Goal: Task Accomplishment & Management: Manage account settings

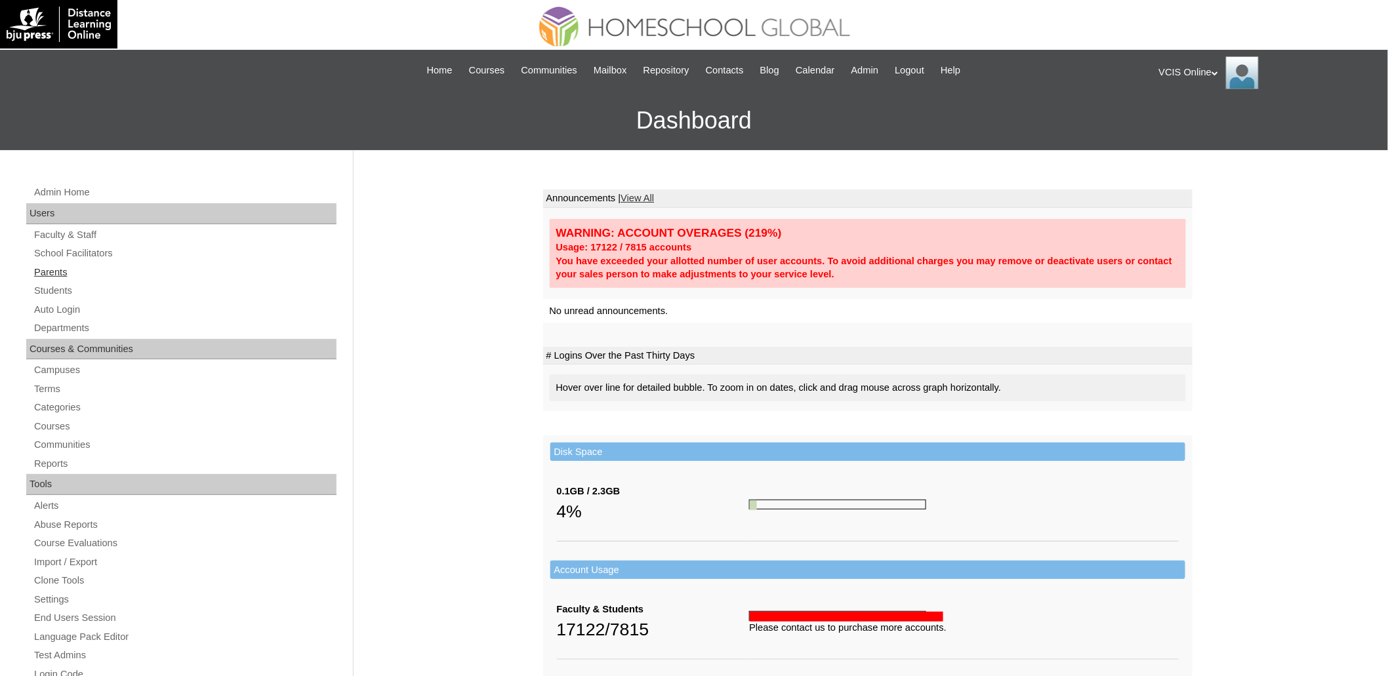
click at [53, 271] on link "Parents" at bounding box center [185, 272] width 304 height 16
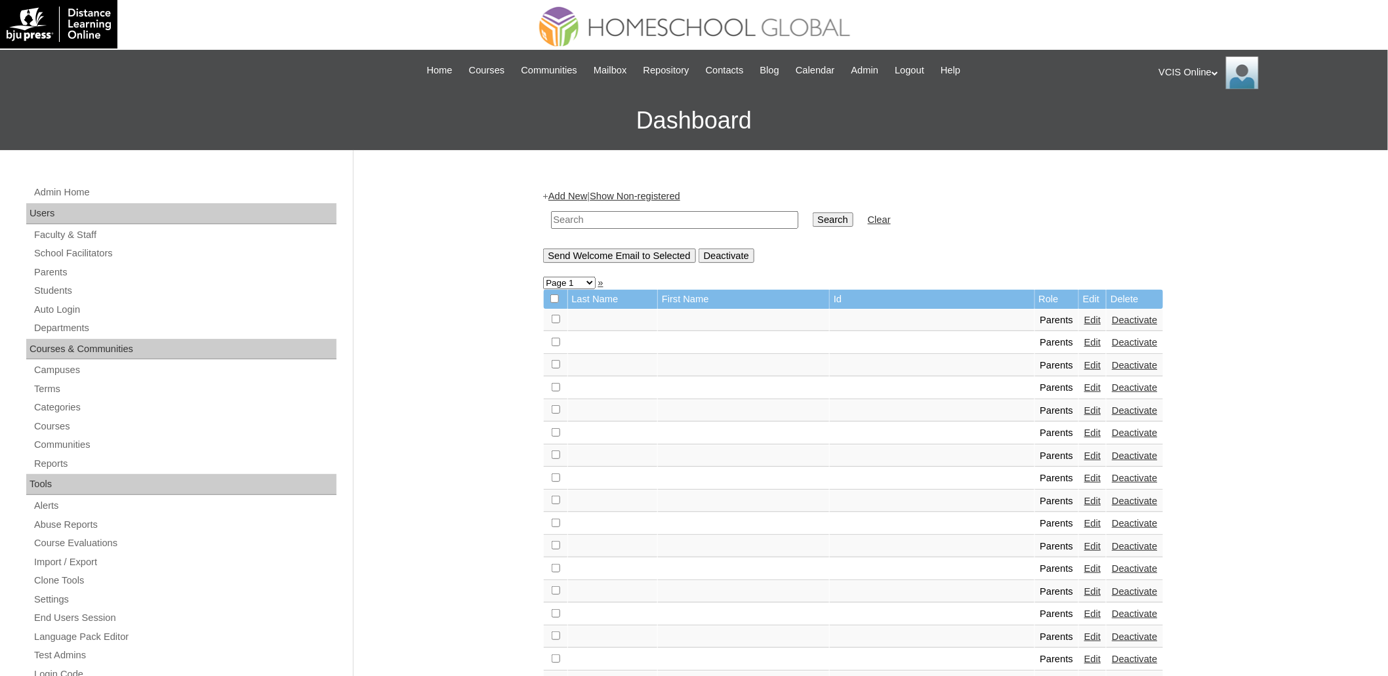
click at [697, 222] on input "text" at bounding box center [674, 220] width 247 height 18
type input "di sotto"
click at [813, 213] on input "Search" at bounding box center [833, 220] width 41 height 14
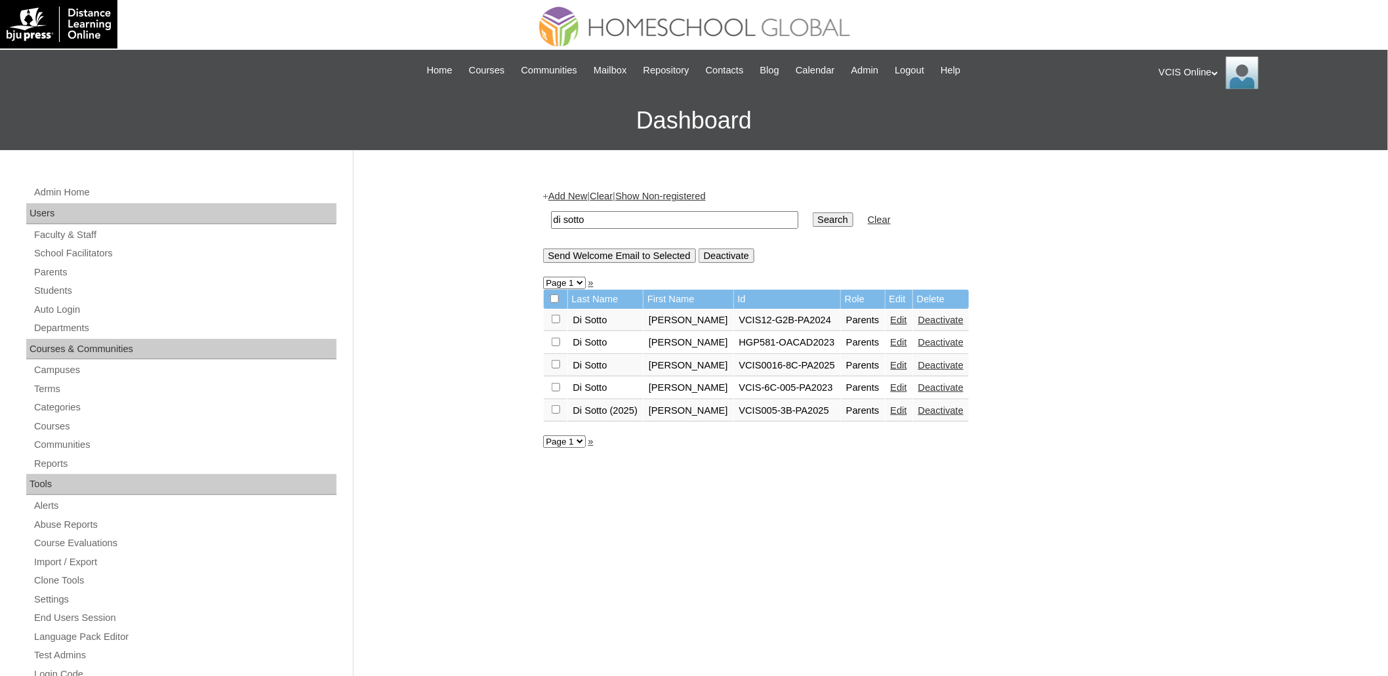
click at [907, 363] on link "Edit" at bounding box center [899, 365] width 16 height 10
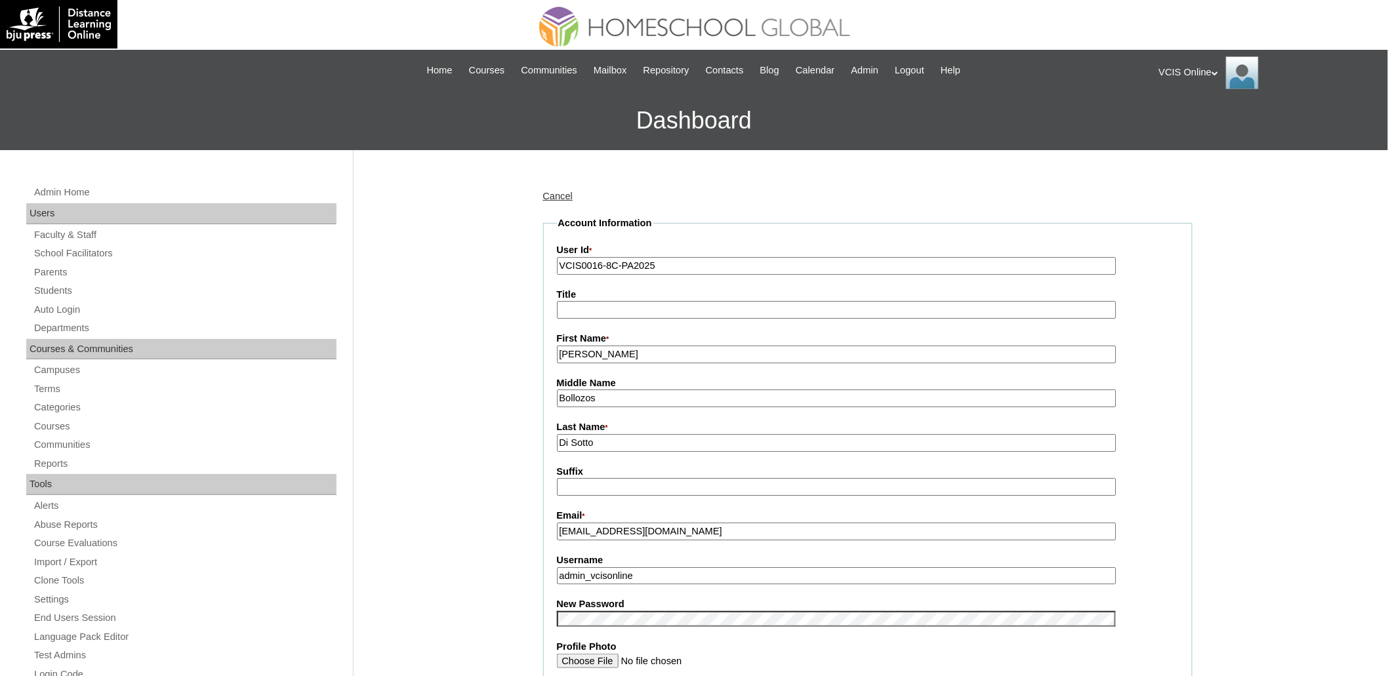
click at [639, 567] on input "admin_vcisonline" at bounding box center [837, 576] width 560 height 18
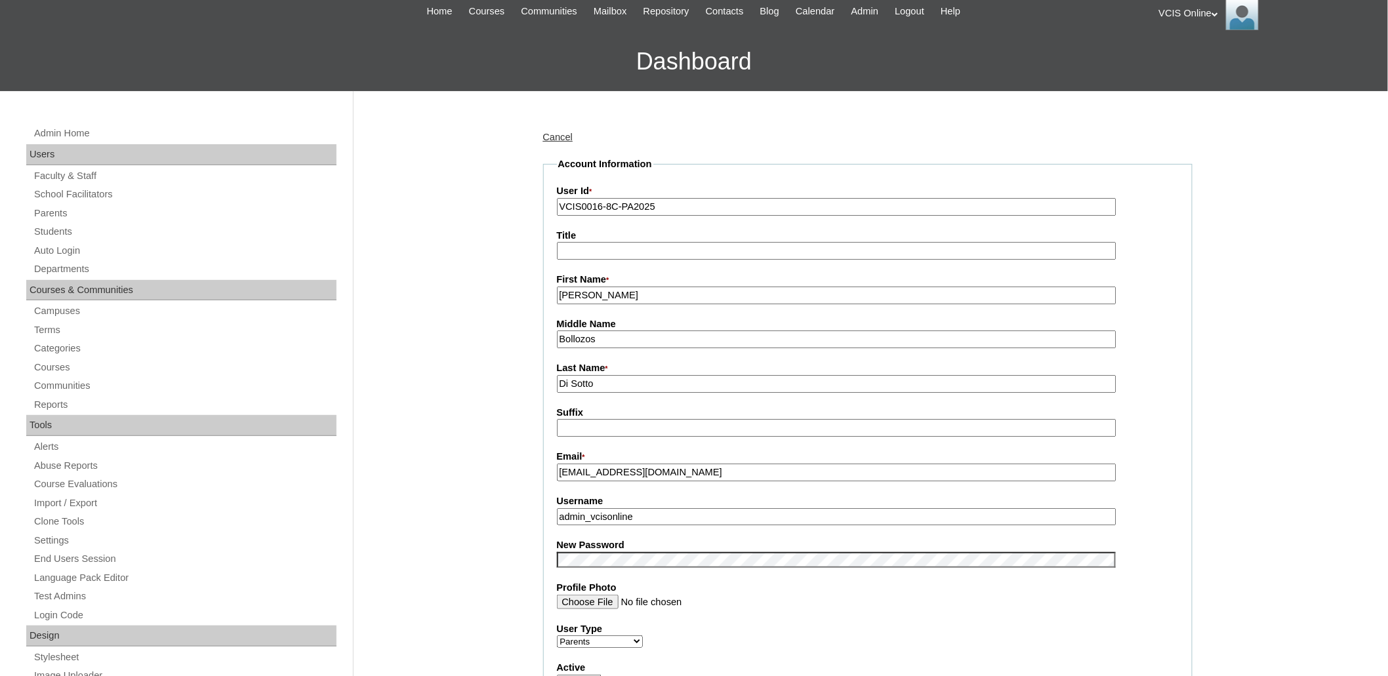
paste input "jpdisotto2025 hmdEKf"
click at [670, 508] on input "jpdisotto2025 hmdEKf" at bounding box center [837, 517] width 560 height 18
type input "jpdisotto2025"
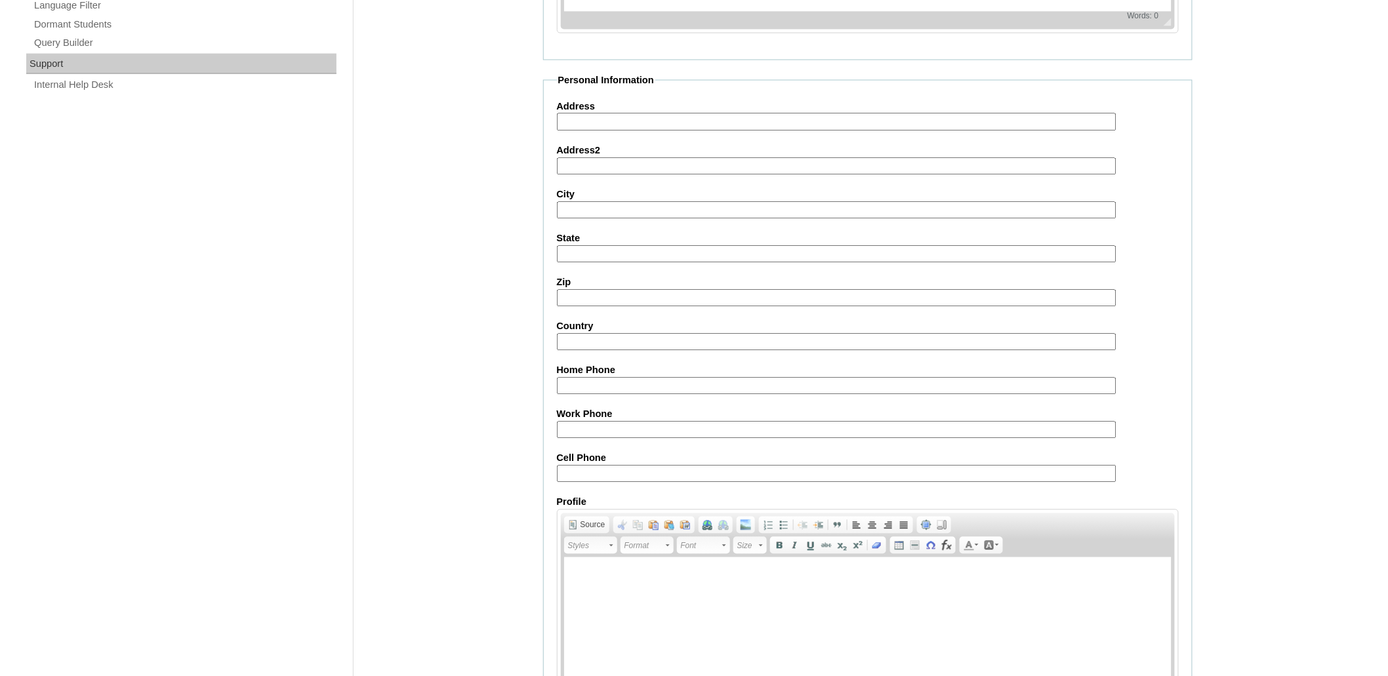
scroll to position [1018, 0]
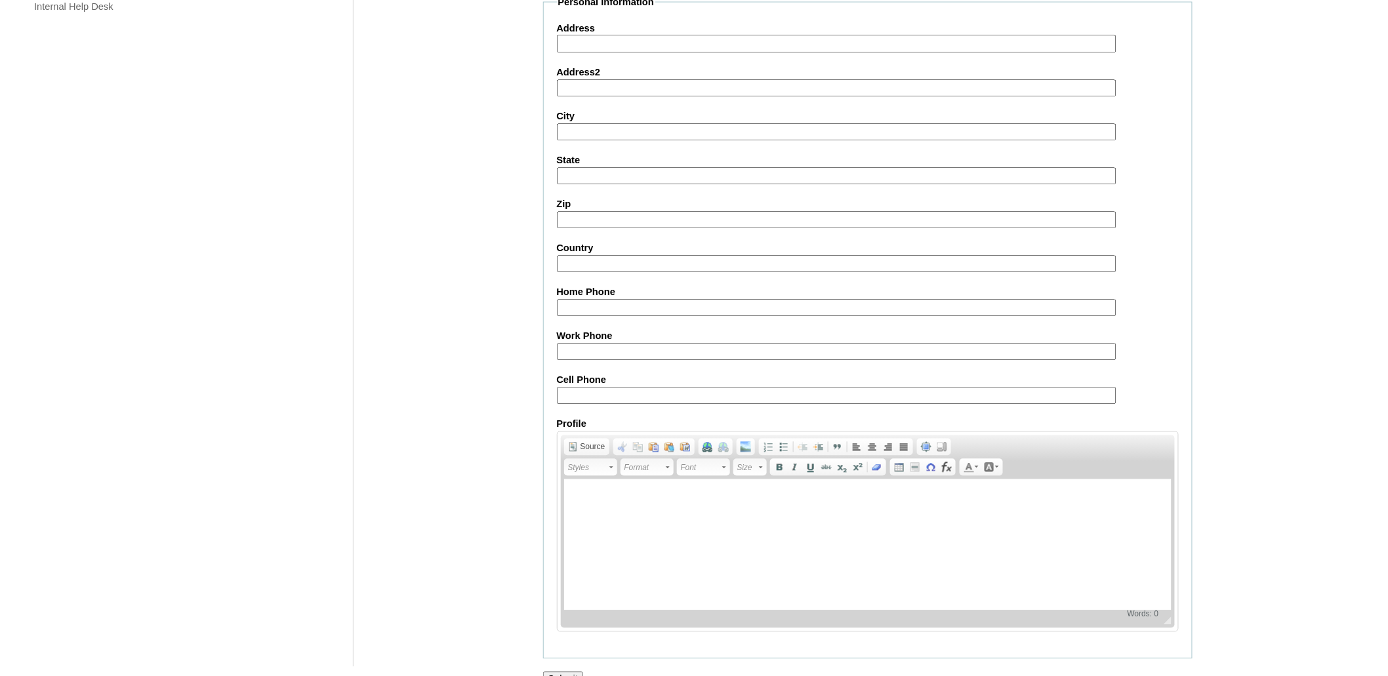
click at [556, 672] on input "Submit" at bounding box center [563, 679] width 41 height 14
click at [555, 672] on input "Submit" at bounding box center [563, 679] width 41 height 14
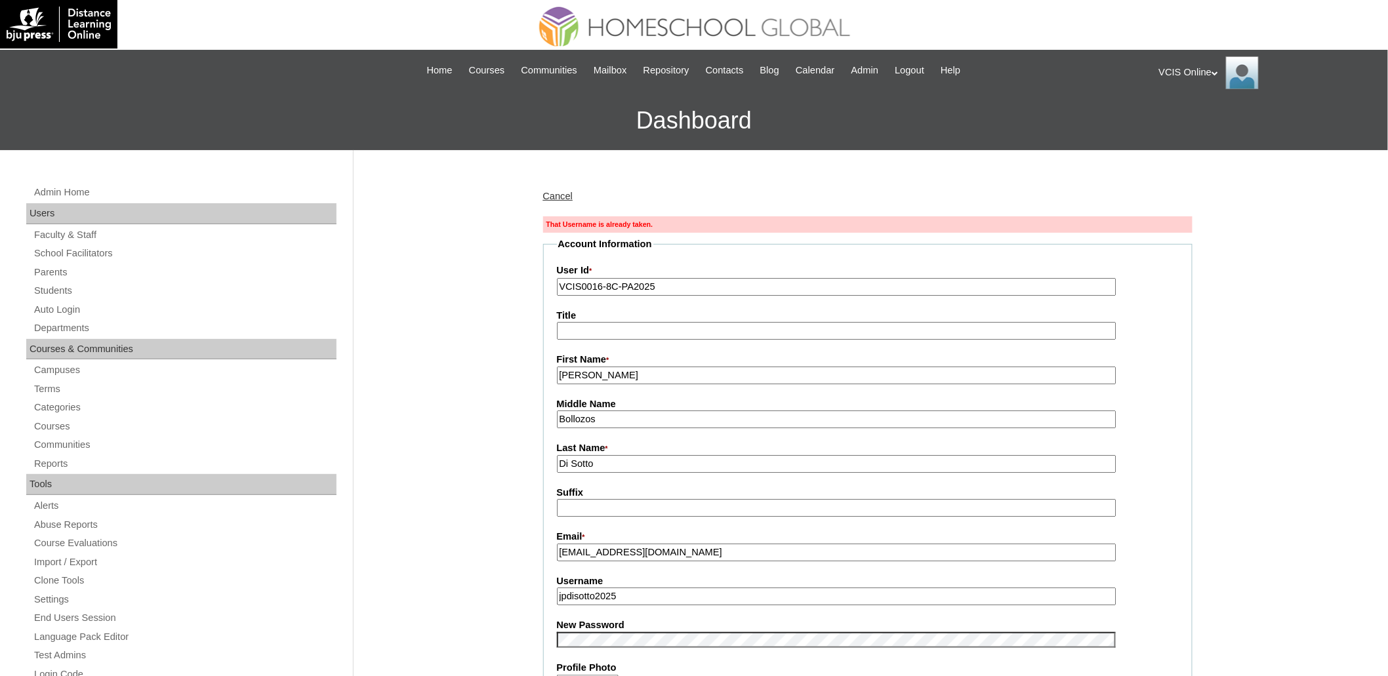
type input "admin_vcisonline"
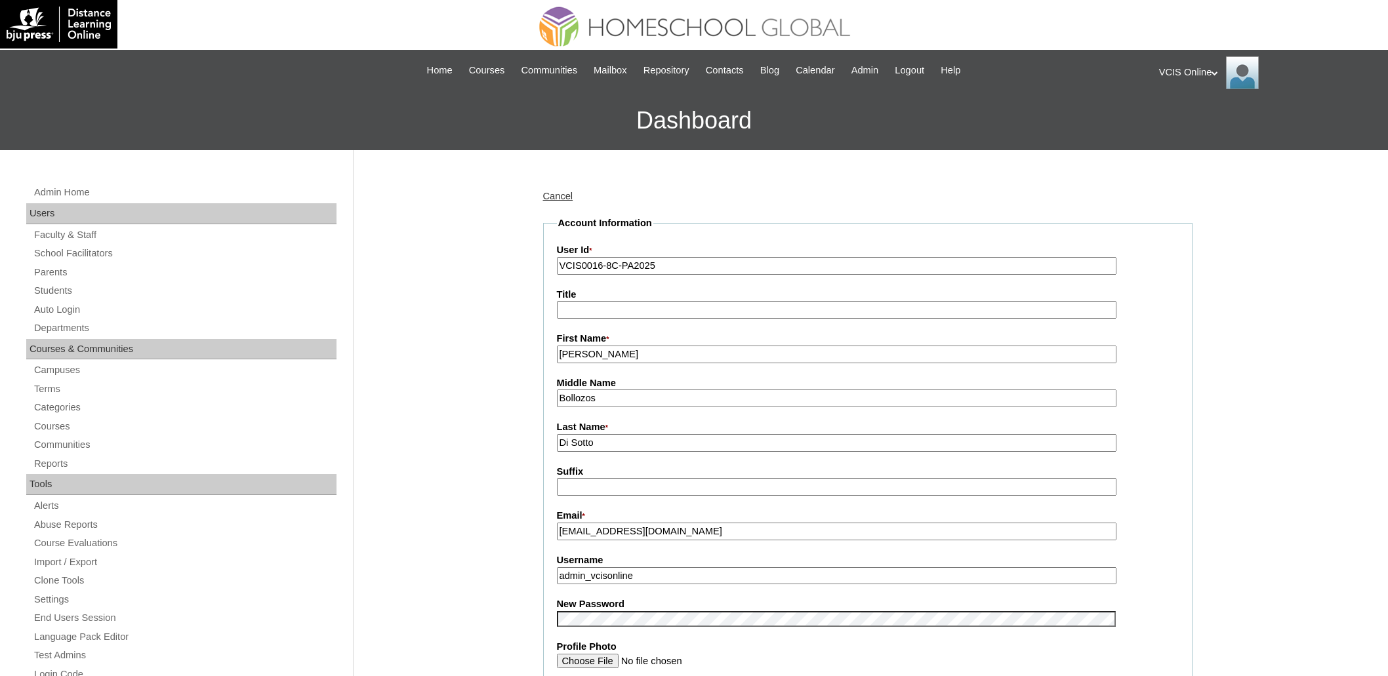
scroll to position [1016, 0]
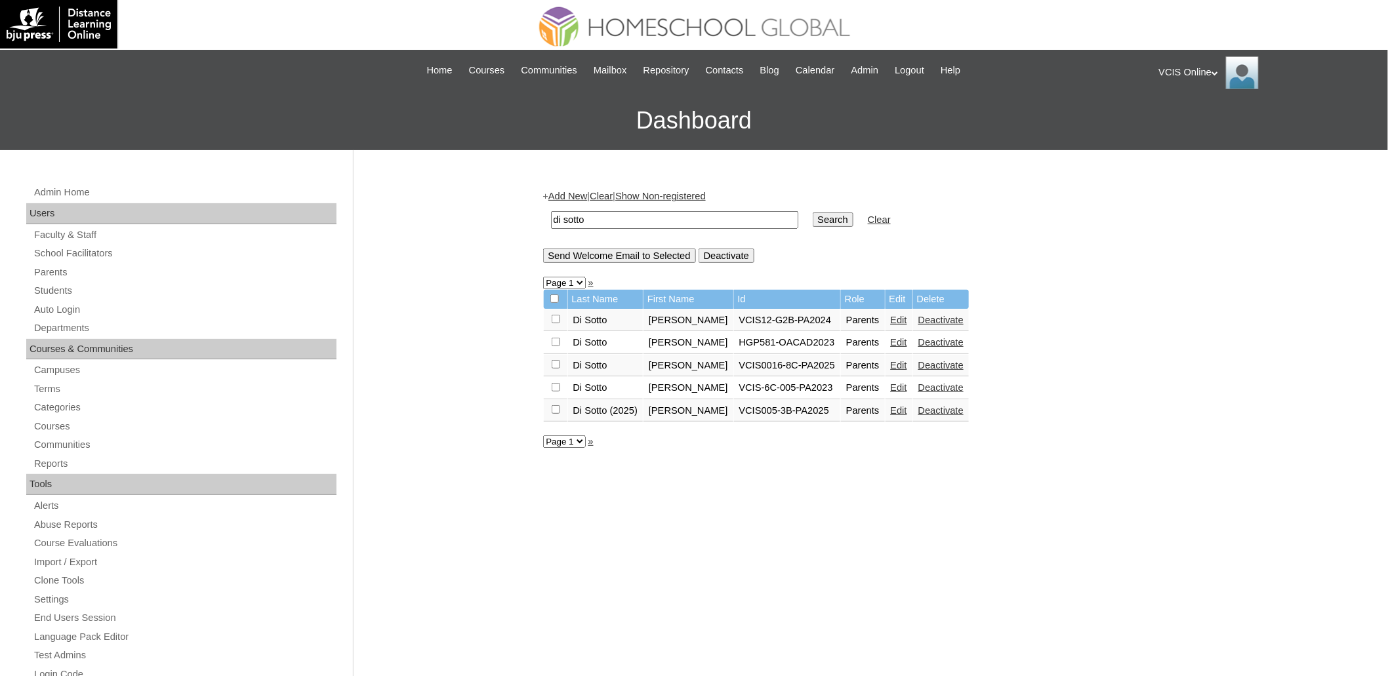
click at [907, 405] on link "Edit" at bounding box center [899, 410] width 16 height 10
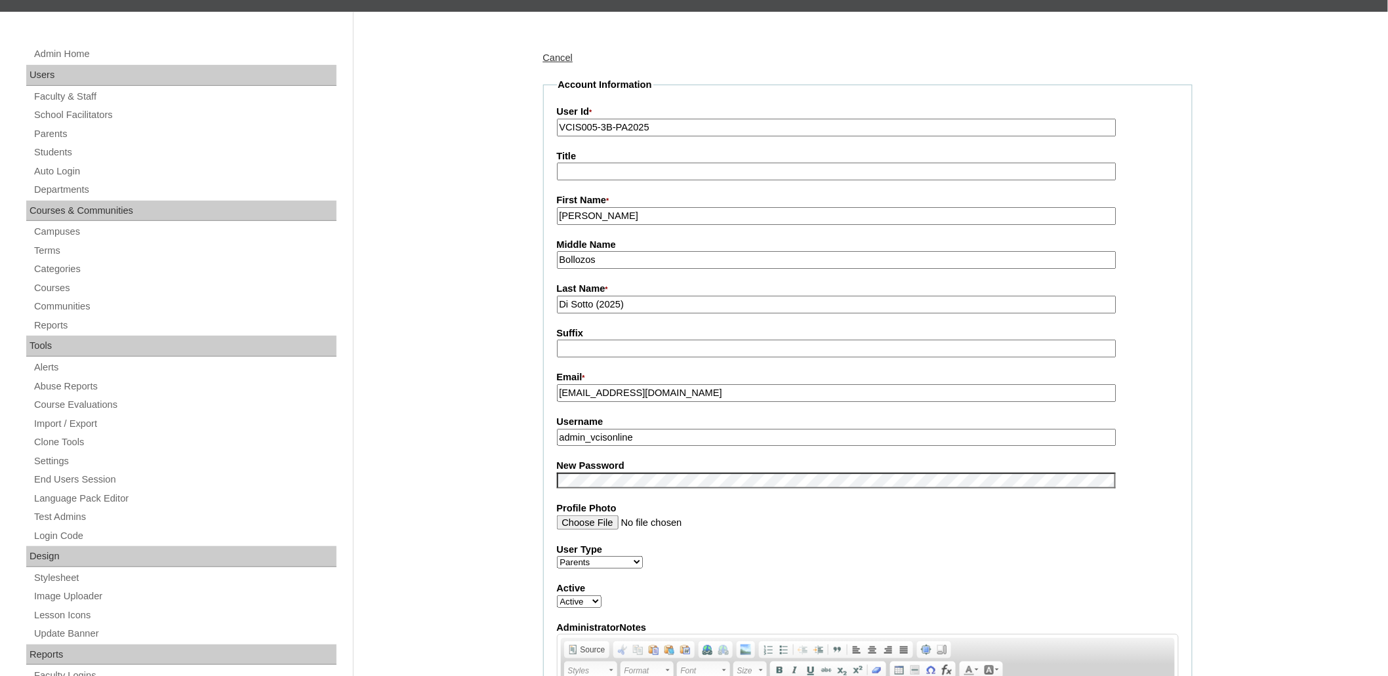
scroll to position [286, 0]
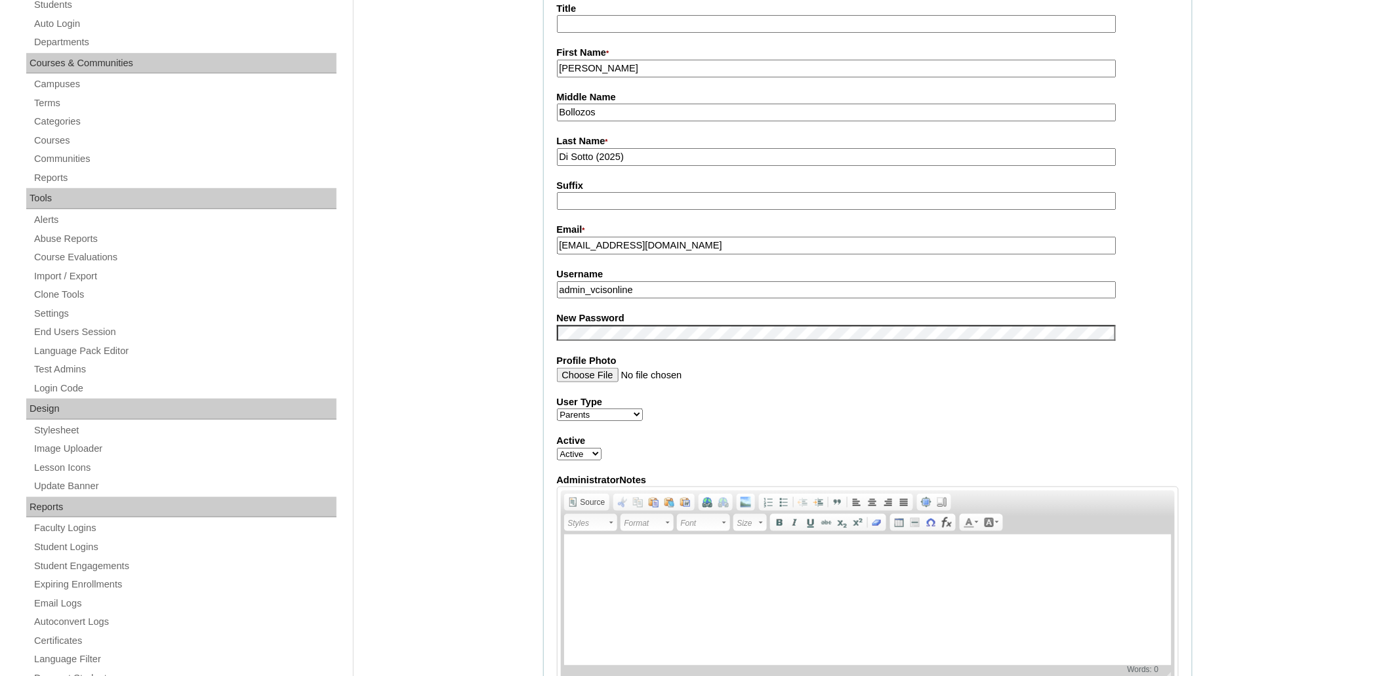
paste input "jpdisotto2025 hmdEKf"
click at [662, 281] on input "jpdisotto2025 hmdEKf" at bounding box center [837, 290] width 560 height 18
type input "jpdisotto2025"
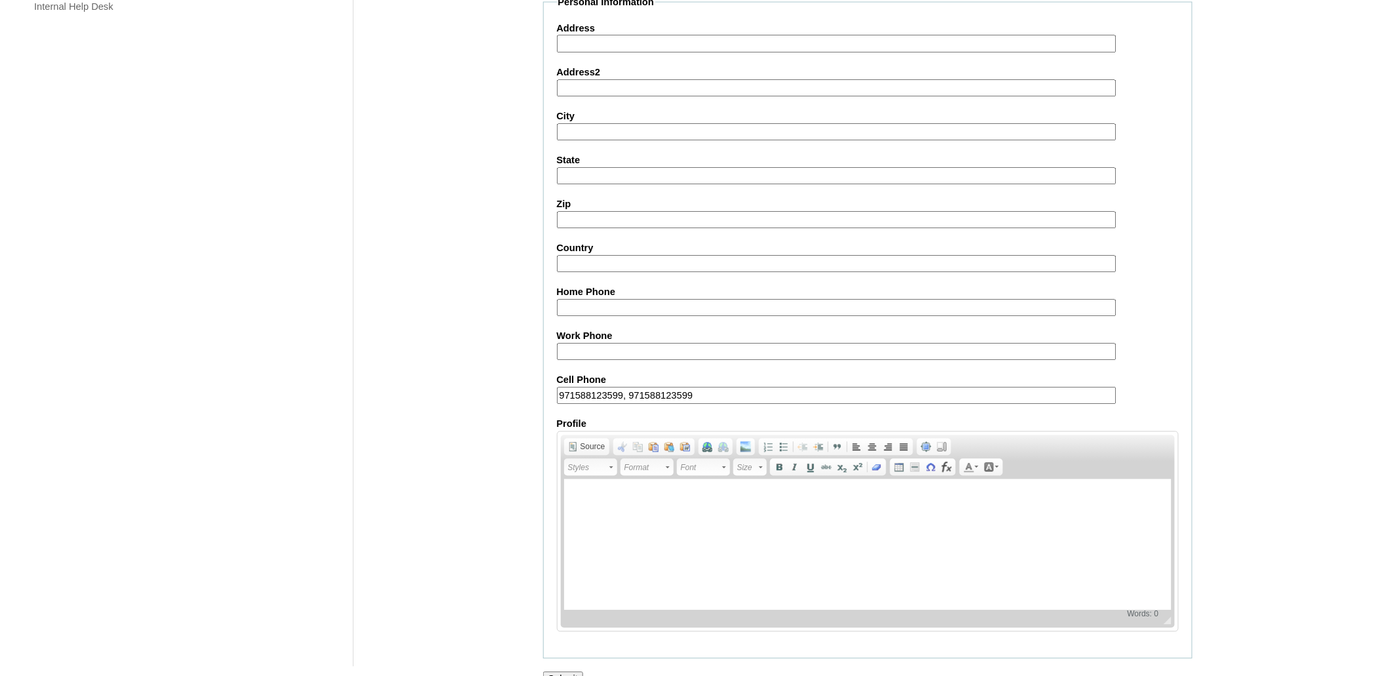
click at [572, 672] on input "Submit" at bounding box center [563, 679] width 41 height 14
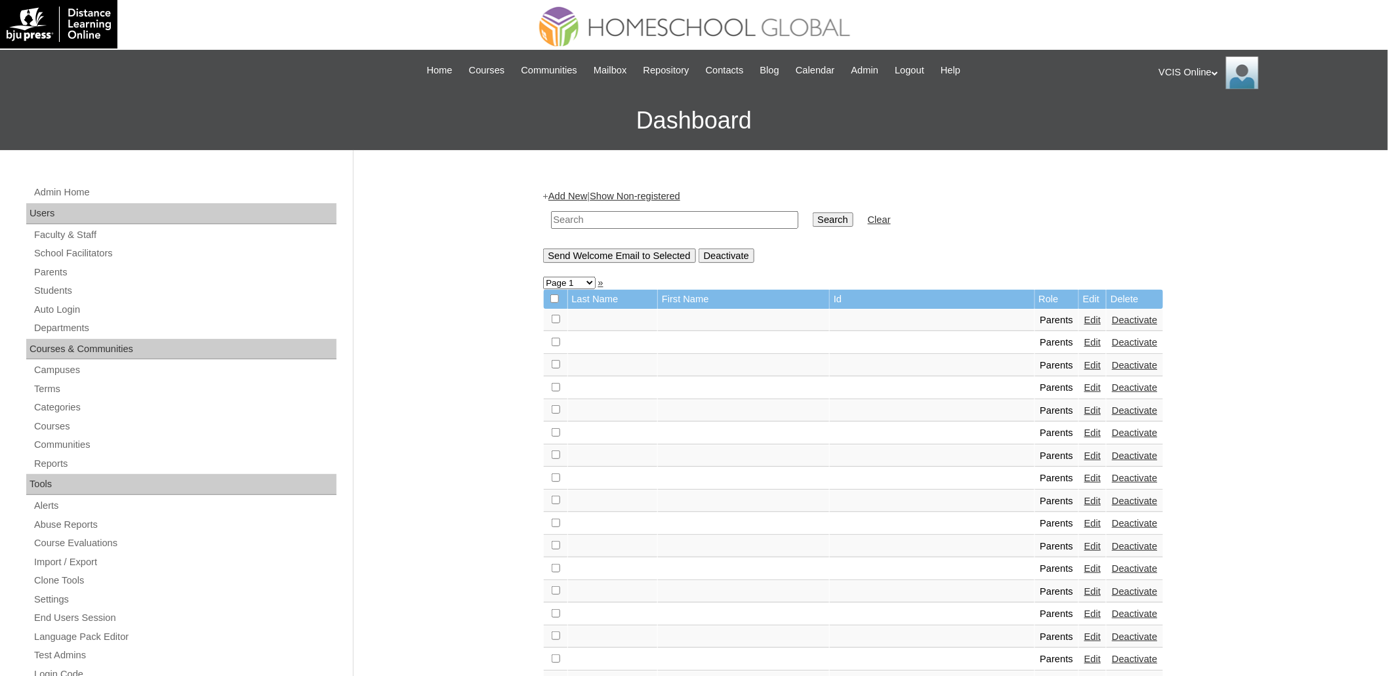
click at [667, 211] on input "text" at bounding box center [674, 220] width 247 height 18
click at [68, 288] on link "Students" at bounding box center [185, 291] width 304 height 16
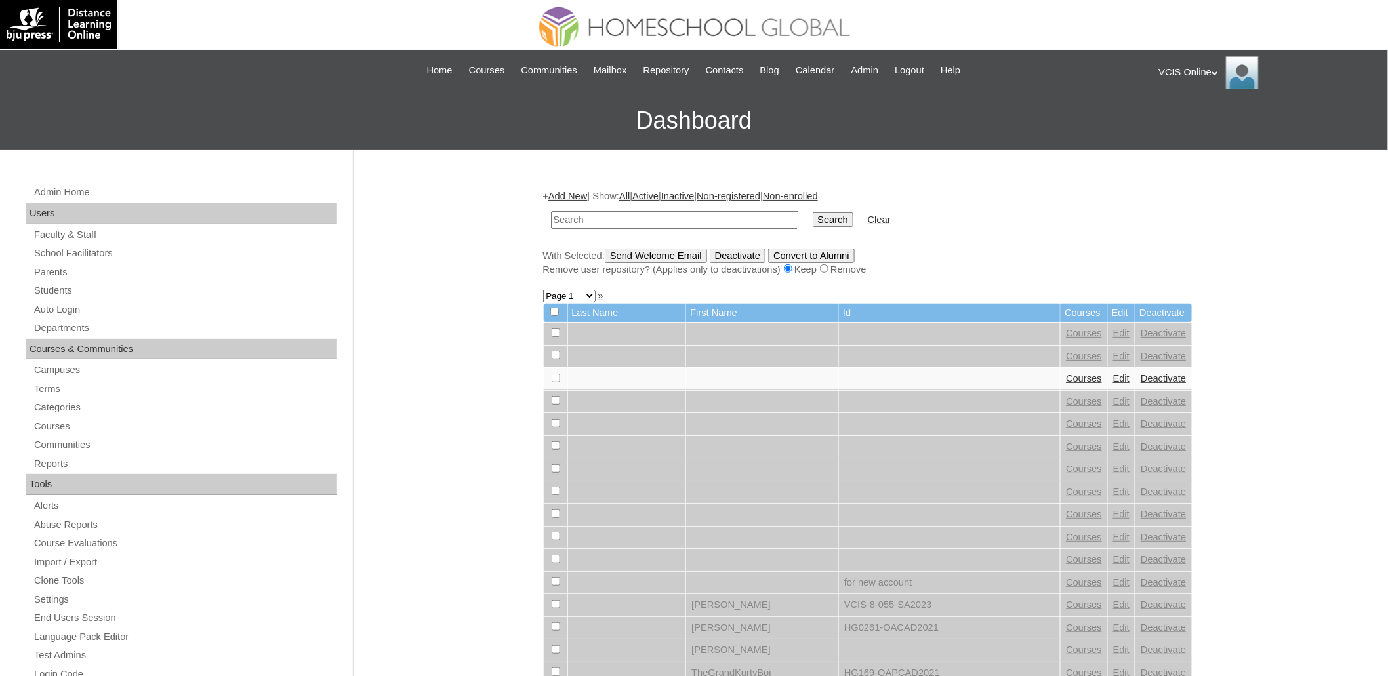
click at [644, 211] on input "text" at bounding box center [674, 220] width 247 height 18
type input "[PERSON_NAME]"
click at [813, 213] on input "Search" at bounding box center [833, 220] width 41 height 14
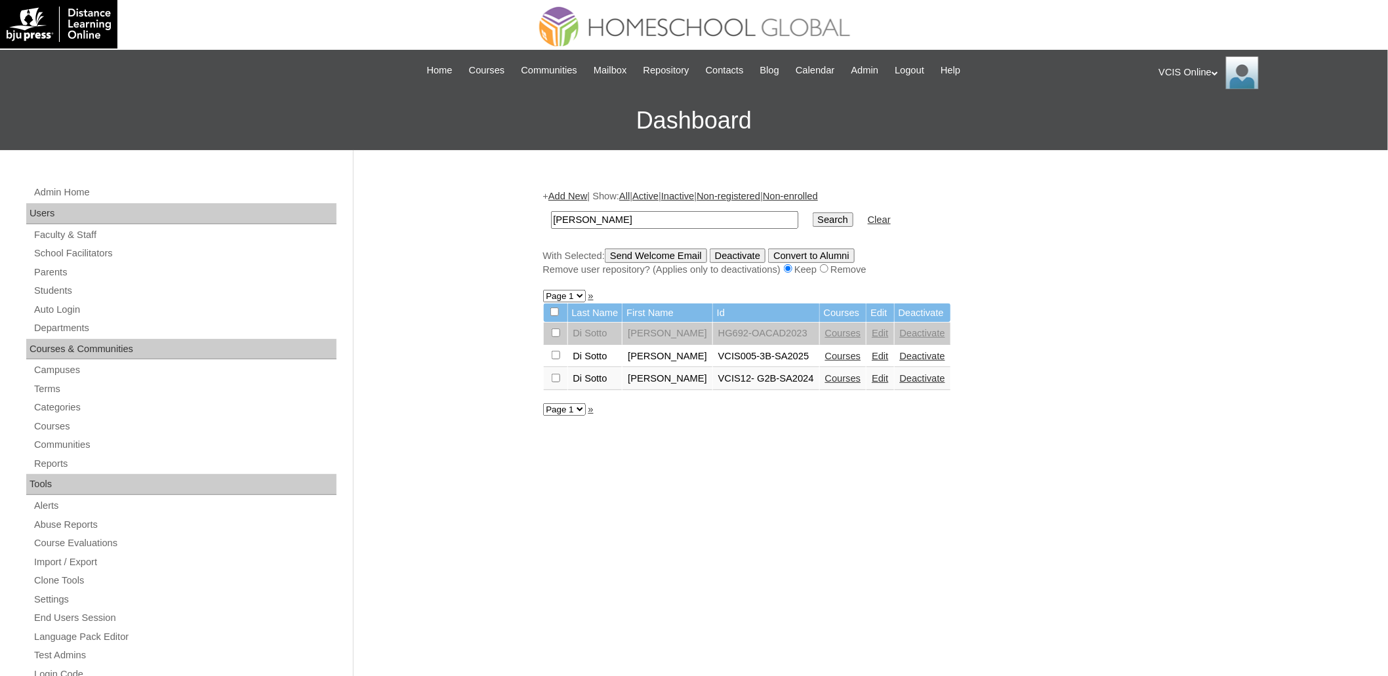
click at [872, 351] on link "Edit" at bounding box center [880, 356] width 16 height 10
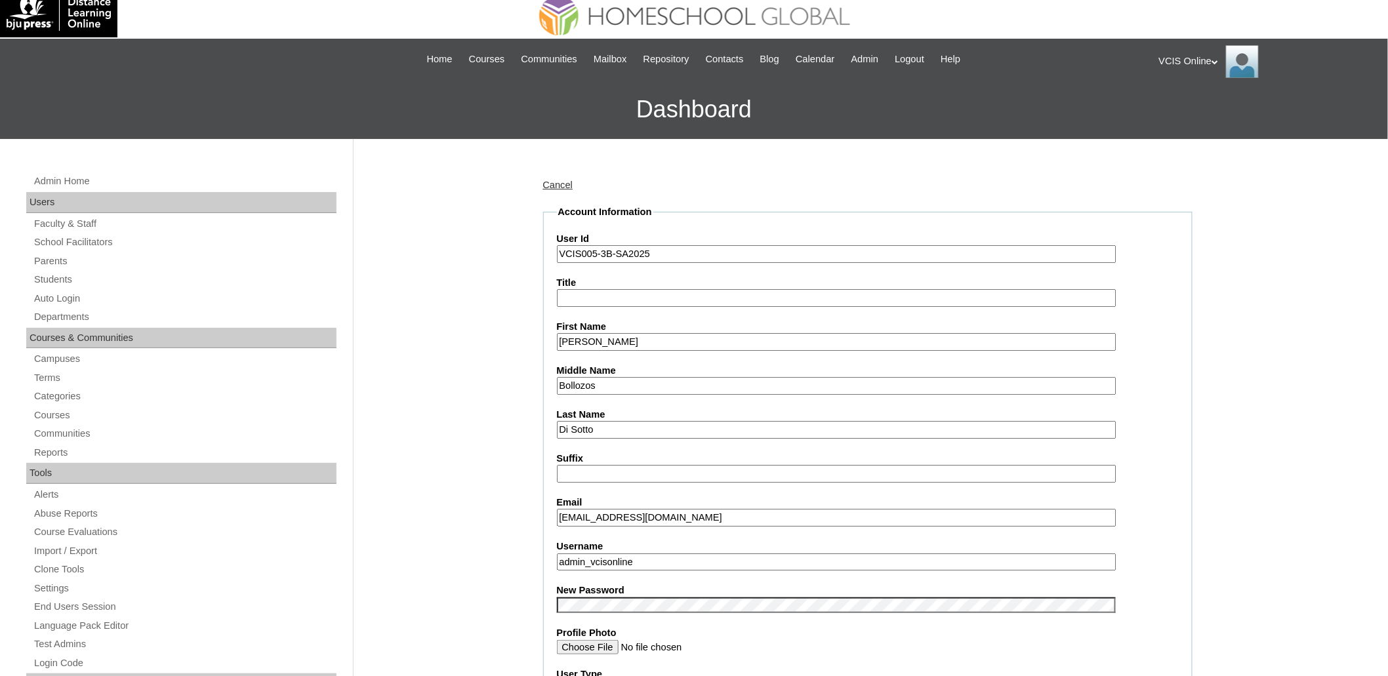
scroll to position [28, 0]
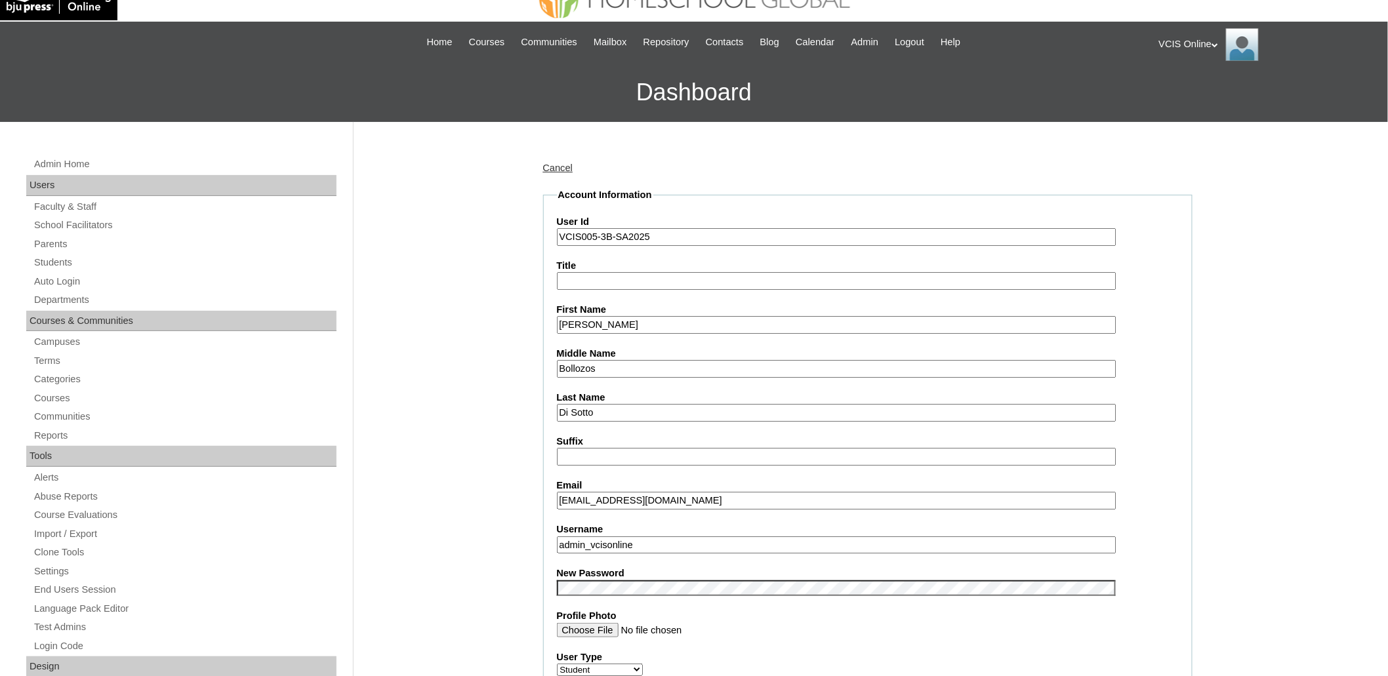
paste input "olivia.disotto2025 yvSGHG"
click at [684, 537] on input "[PERSON_NAME].disotto2025 yvSGHG" at bounding box center [837, 546] width 560 height 18
type input "[PERSON_NAME].disotto2025"
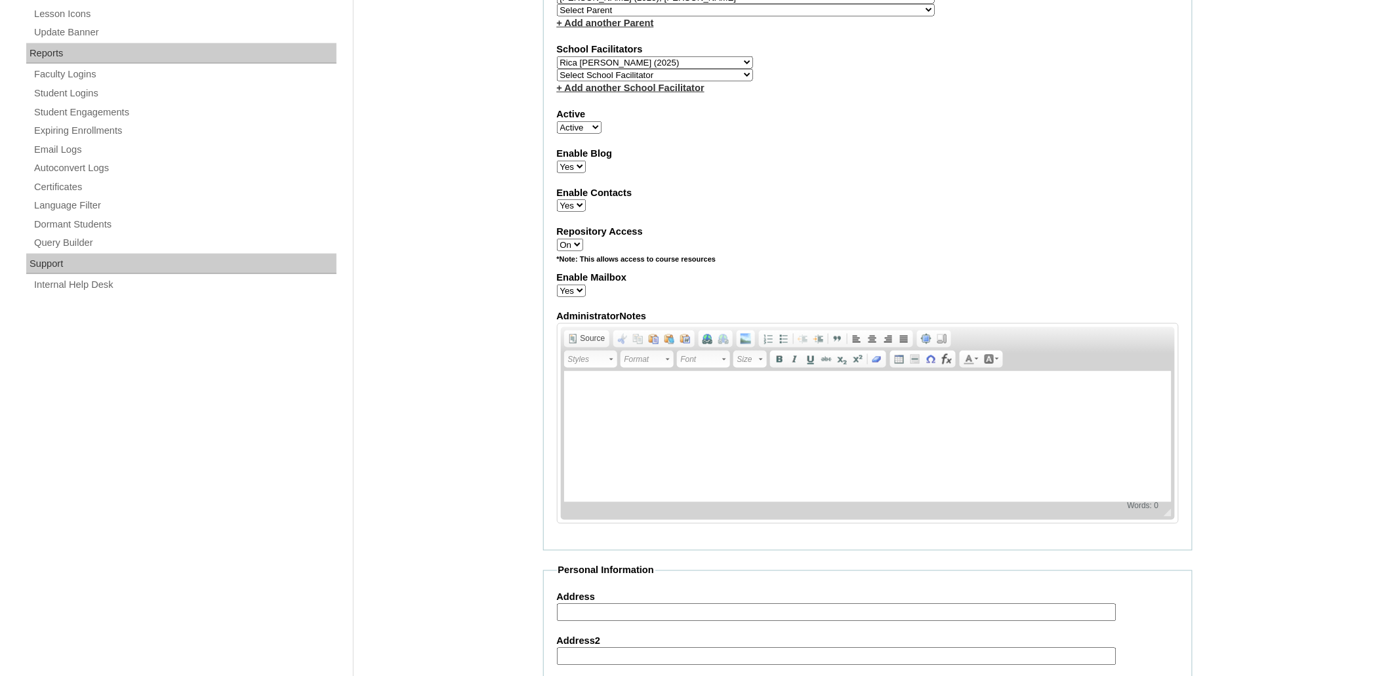
scroll to position [1302, 0]
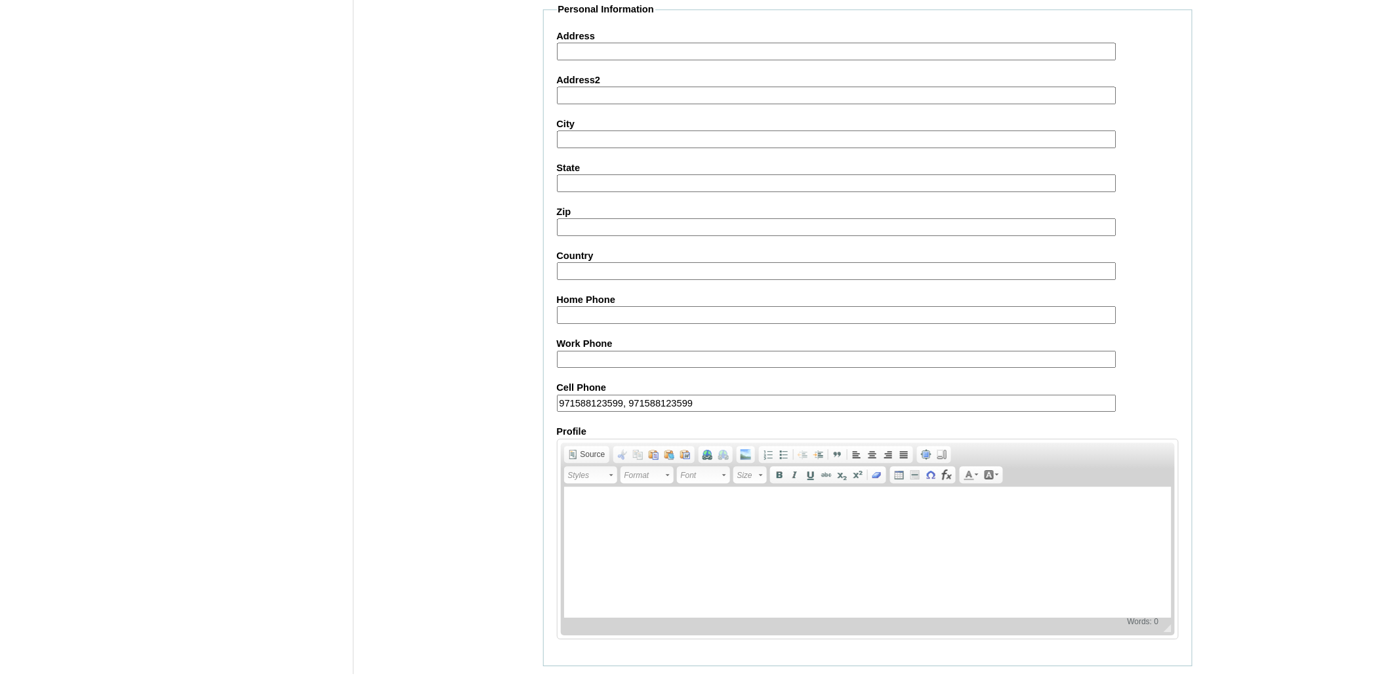
click at [565, 676] on input "Submit" at bounding box center [563, 687] width 41 height 14
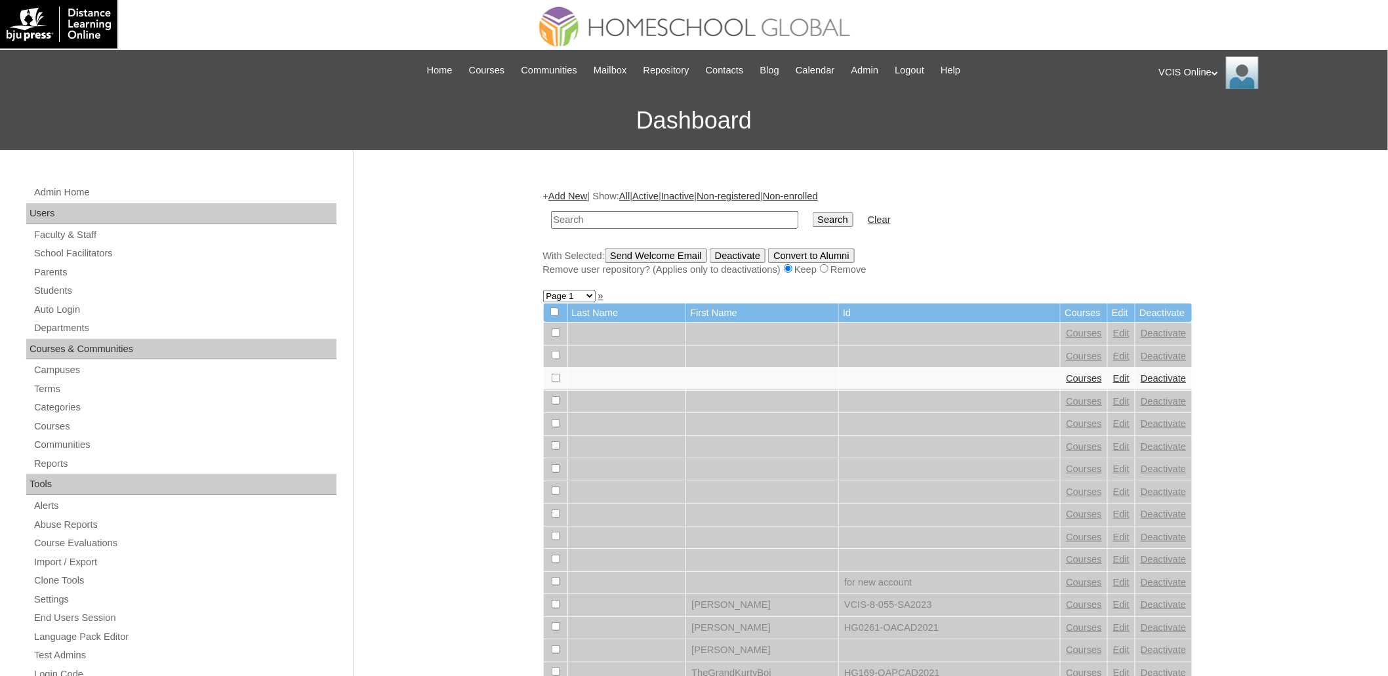
click at [680, 217] on input "text" at bounding box center [674, 220] width 247 height 18
type input "[PERSON_NAME]"
click at [813, 213] on input "Search" at bounding box center [833, 220] width 41 height 14
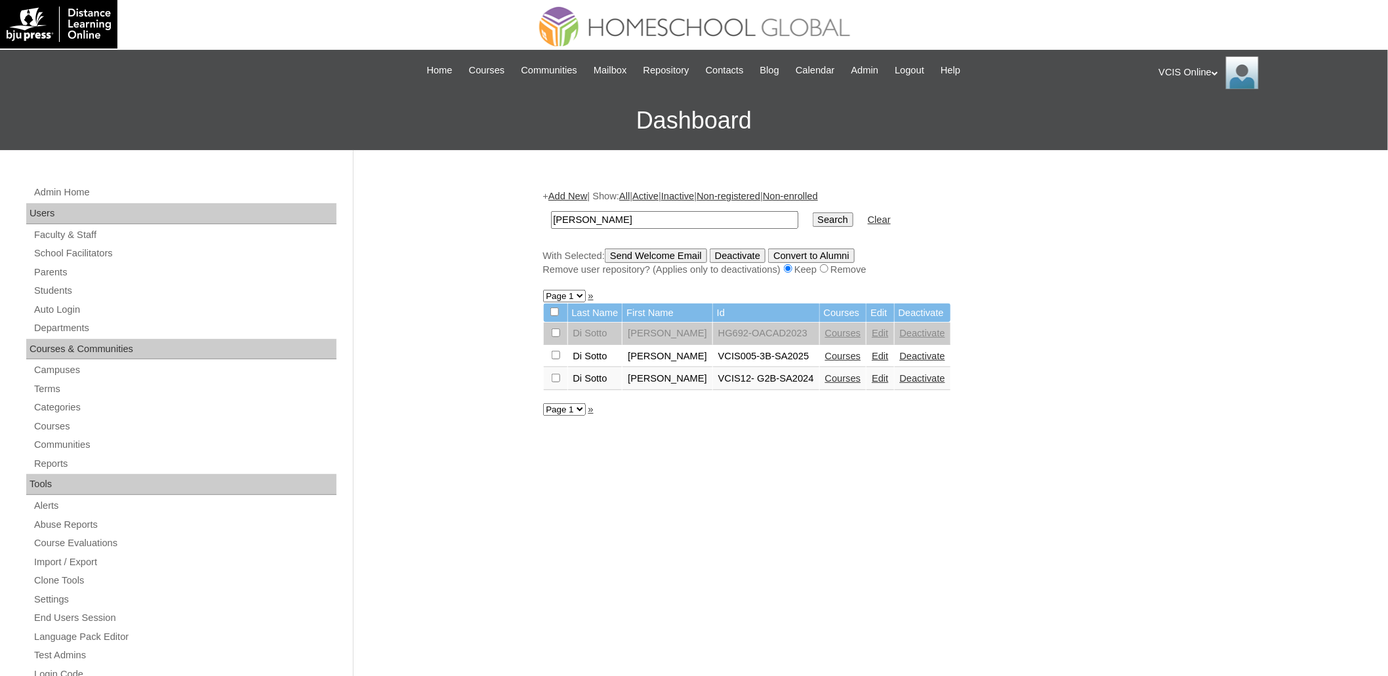
click at [875, 351] on link "Edit" at bounding box center [880, 356] width 16 height 10
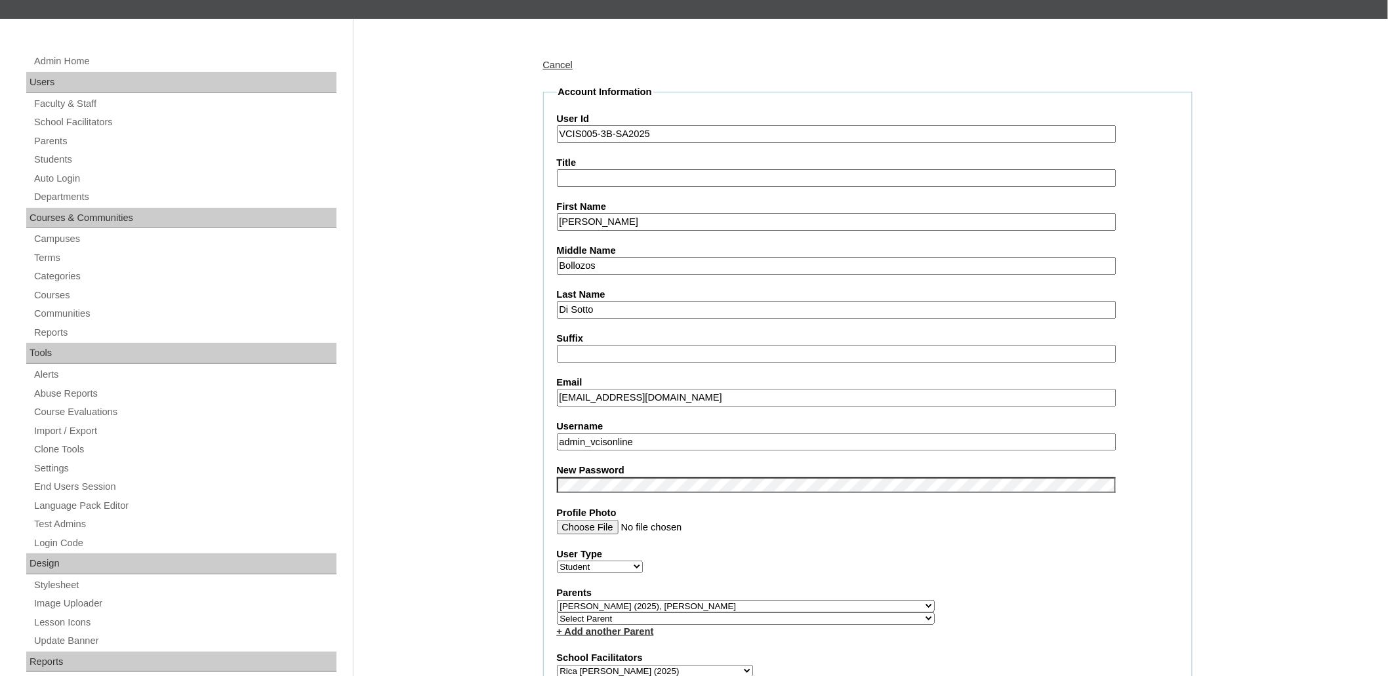
scroll to position [145, 0]
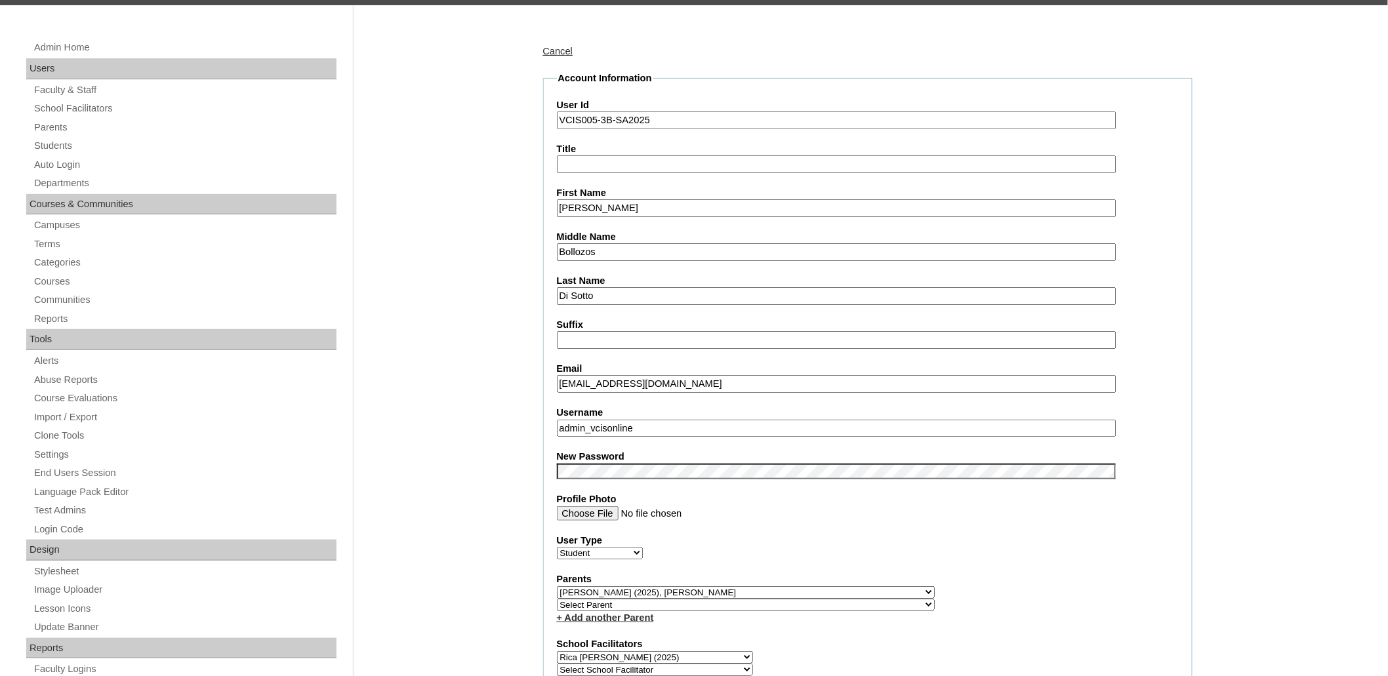
click at [616, 426] on fieldset "Account Information User Id VCIS005-3B-SA2025 Title First Name [PERSON_NAME] Mi…" at bounding box center [867, 609] width 649 height 1075
click at [617, 420] on input "admin_vcisonline" at bounding box center [837, 429] width 560 height 18
paste input "[PERSON_NAME].disotto2025 yvSGHG"
click at [668, 426] on fieldset "Account Information User Id VCIS005-3B-SA2025 Title First Name [PERSON_NAME] Mi…" at bounding box center [867, 609] width 649 height 1075
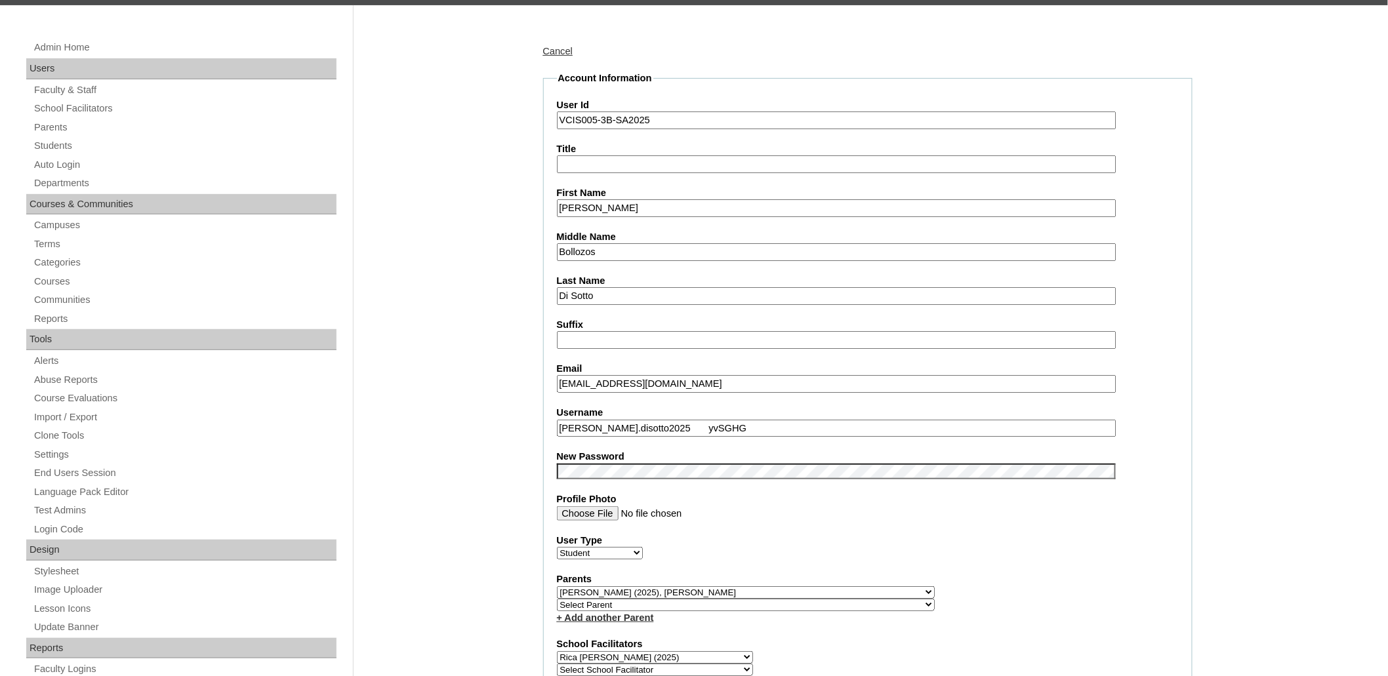
click at [670, 424] on input "[PERSON_NAME].disotto2025 yvSGHG" at bounding box center [837, 429] width 560 height 18
type input "[PERSON_NAME].disotto2025"
click at [672, 375] on input "[EMAIL_ADDRESS][DOMAIN_NAME]" at bounding box center [837, 384] width 560 height 18
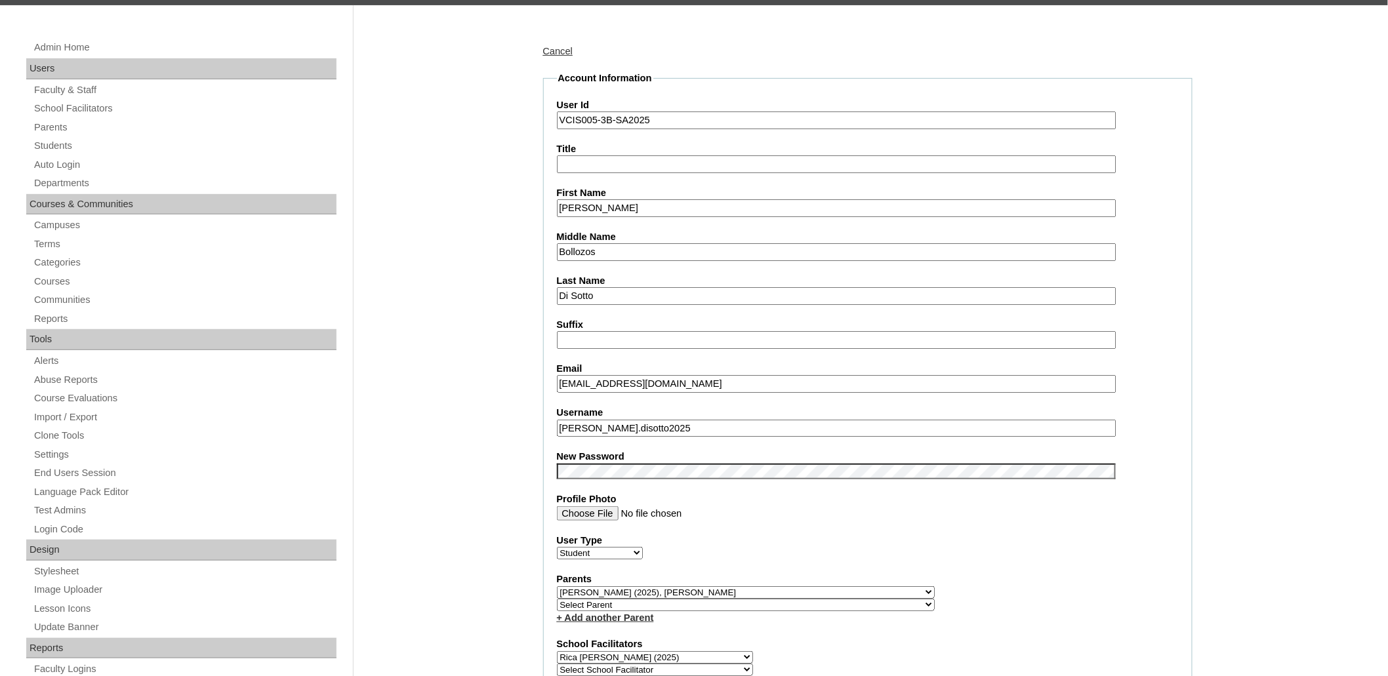
paste input "[EMAIL_ADDRESS][DOMAIN_NAME]"
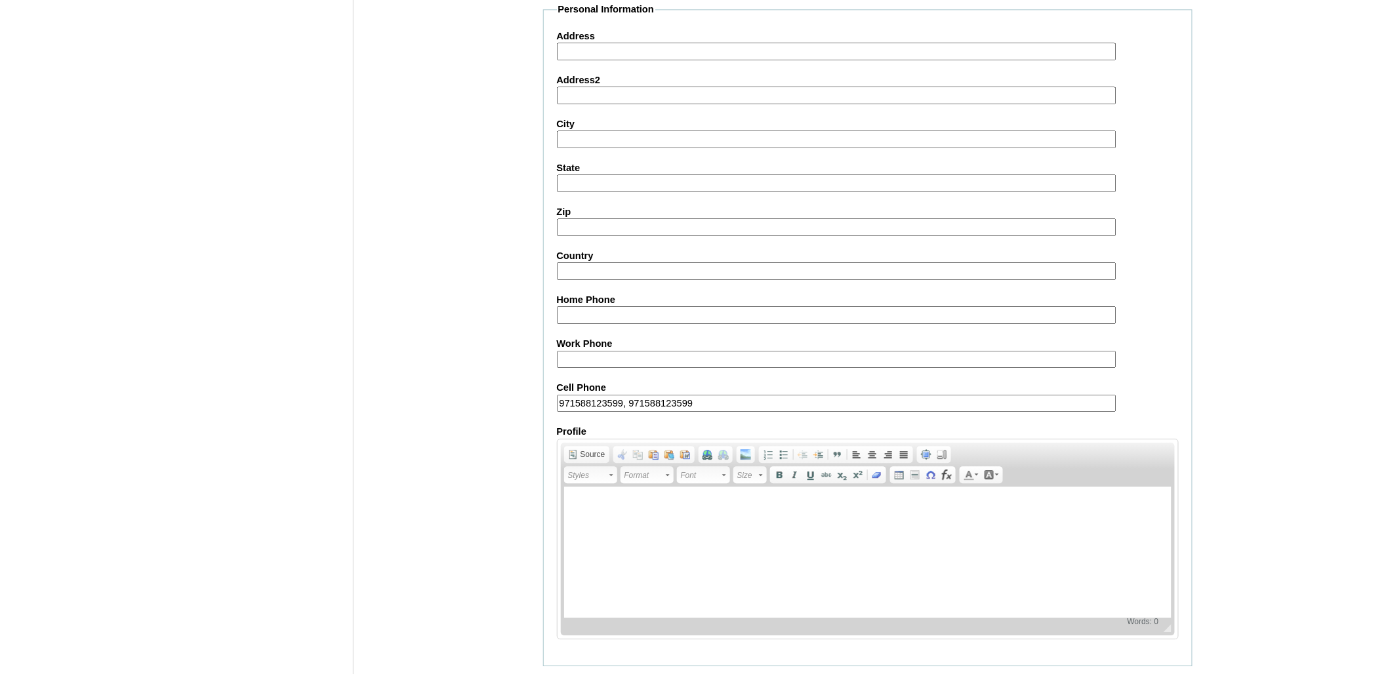
type input "[EMAIL_ADDRESS][DOMAIN_NAME]"
click at [550, 676] on input "Submit" at bounding box center [563, 687] width 41 height 14
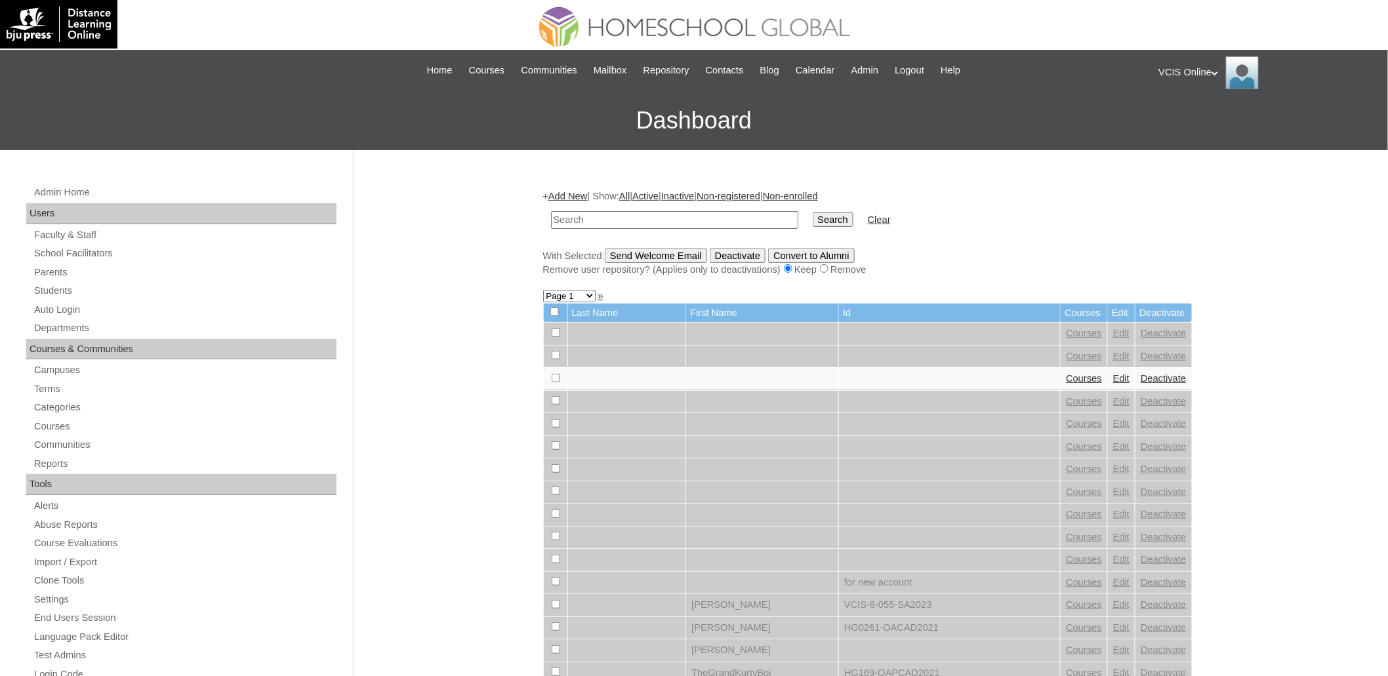
click at [1046, 228] on form "Search Clear" at bounding box center [867, 219] width 649 height 33
click at [1220, 75] on div "VCIS Online My Profile My Settings Logout" at bounding box center [1267, 72] width 216 height 33
click at [1168, 127] on li "Logout" at bounding box center [1198, 123] width 63 height 16
click at [1190, 66] on div "VCIS Online My Profile My Settings Logout" at bounding box center [1267, 72] width 216 height 33
click at [1190, 119] on span "Logout" at bounding box center [1183, 123] width 26 height 10
